Goal: Use online tool/utility

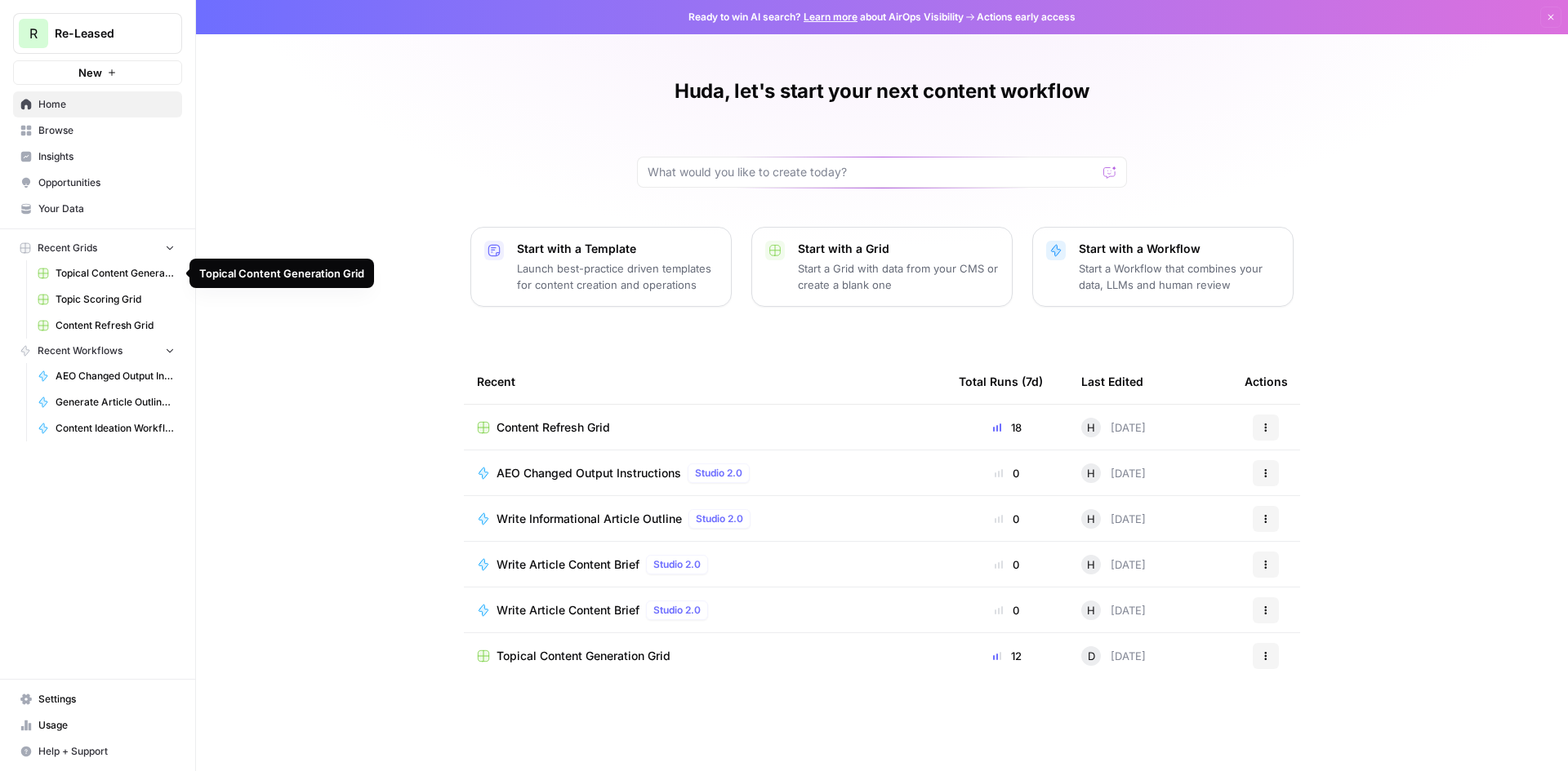
click at [135, 271] on span "Topical Content Generation Grid" at bounding box center [115, 273] width 119 height 15
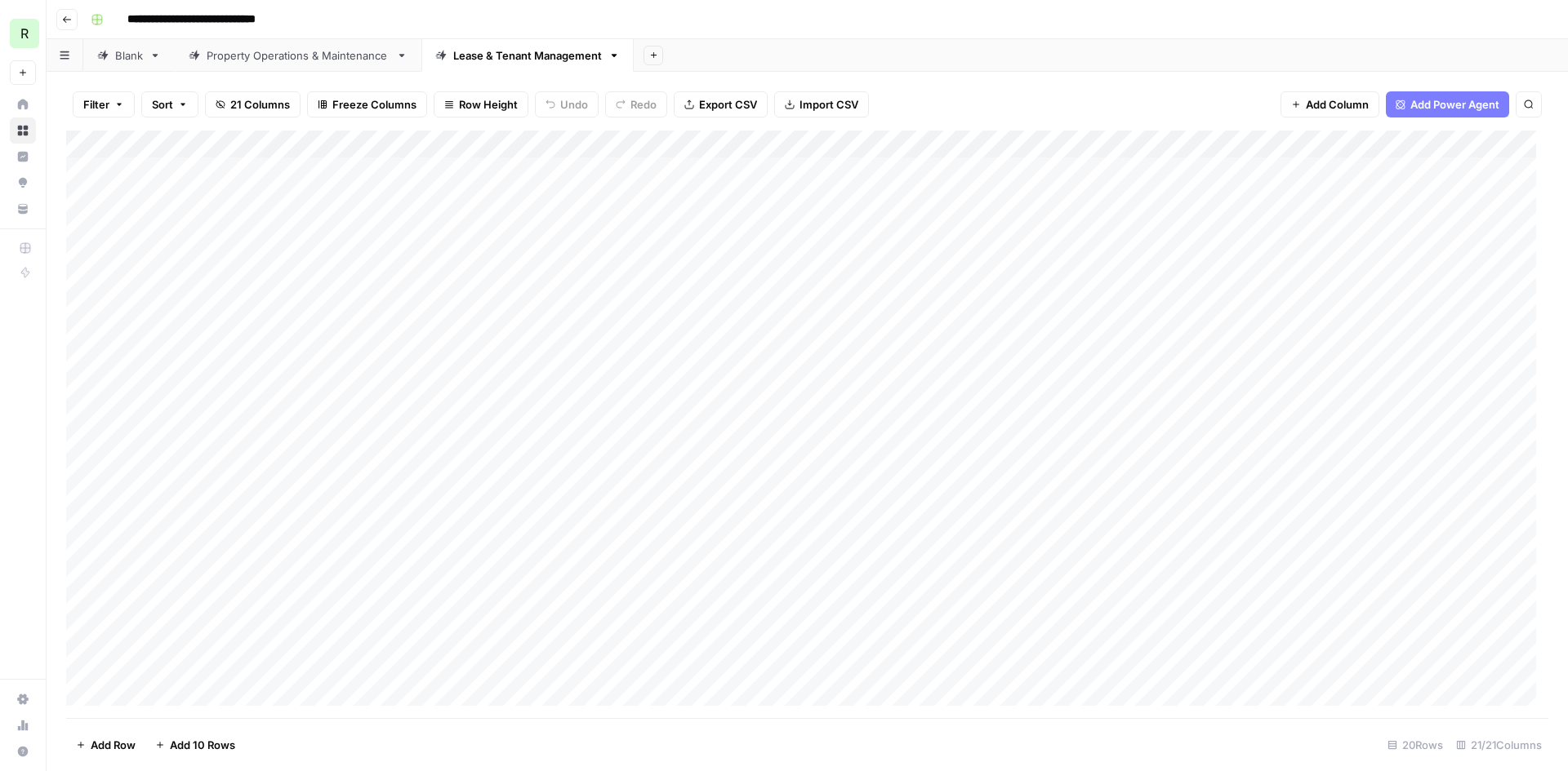
click at [233, 165] on div "Add Column" at bounding box center [807, 424] width 1482 height 587
